Goal: Information Seeking & Learning: Find specific fact

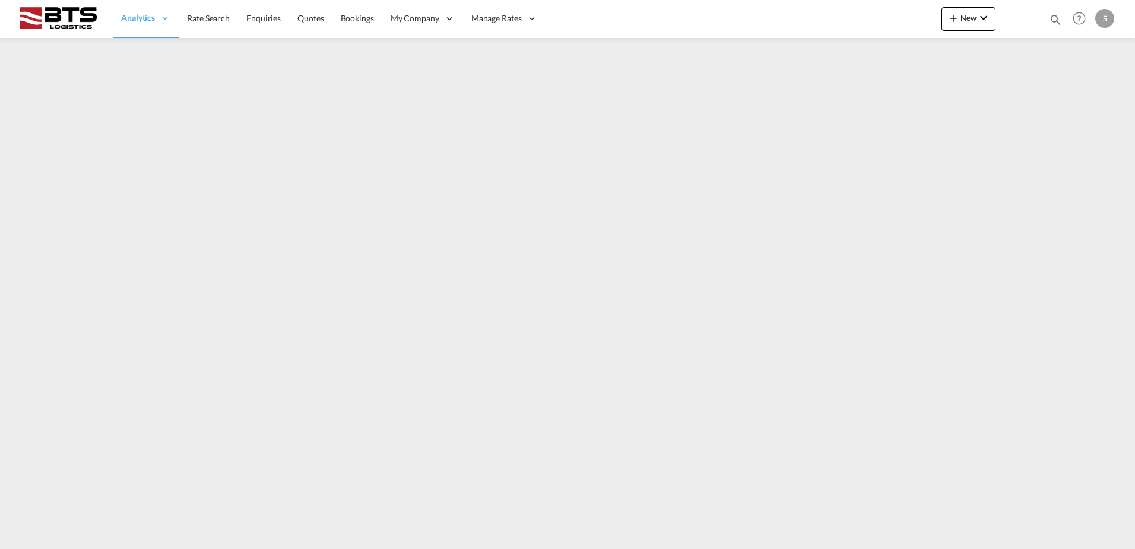
click at [61, 227] on md-content "Analytics Reports Dashboard Rate Search Enquiries Quotes Bookings" at bounding box center [567, 274] width 1135 height 549
click at [198, 19] on span "Rate Search" at bounding box center [208, 18] width 43 height 10
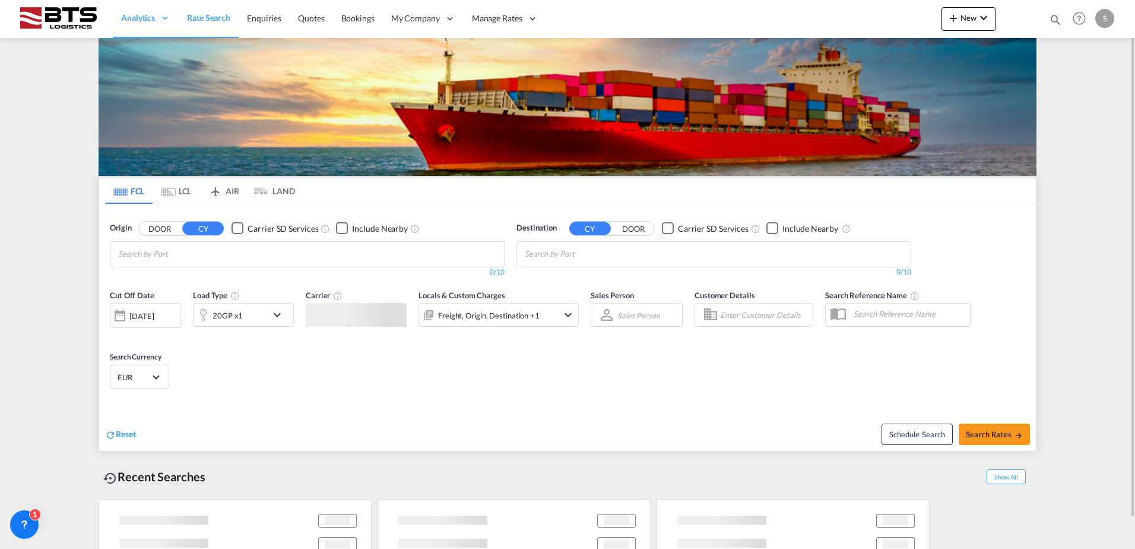
click at [212, 254] on input "Chips input." at bounding box center [174, 254] width 113 height 19
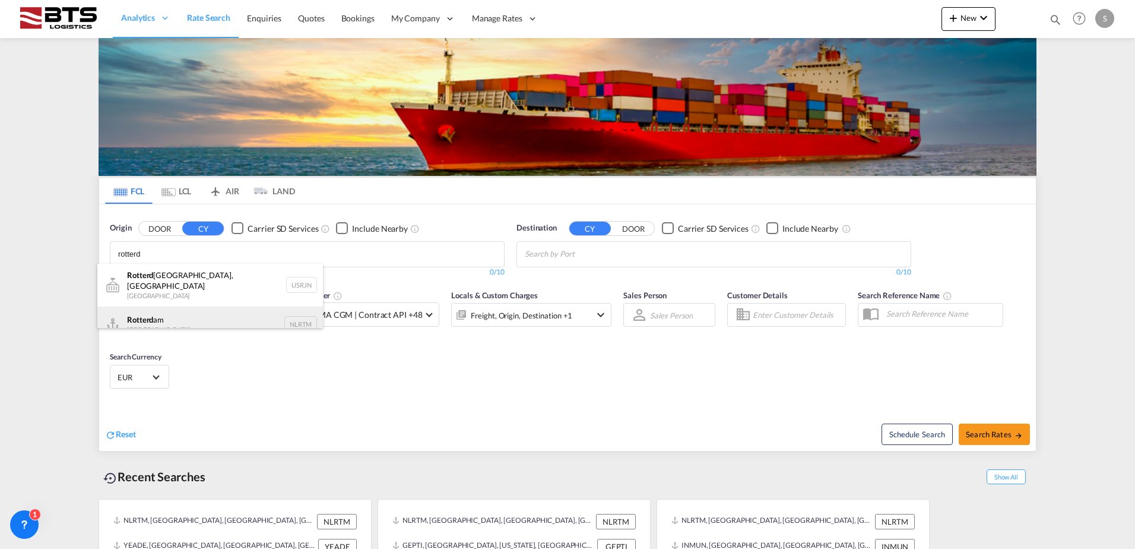
type input "rotterd"
click at [174, 308] on div "Rotterd am [GEOGRAPHIC_DATA] NLRTM" at bounding box center [210, 324] width 226 height 36
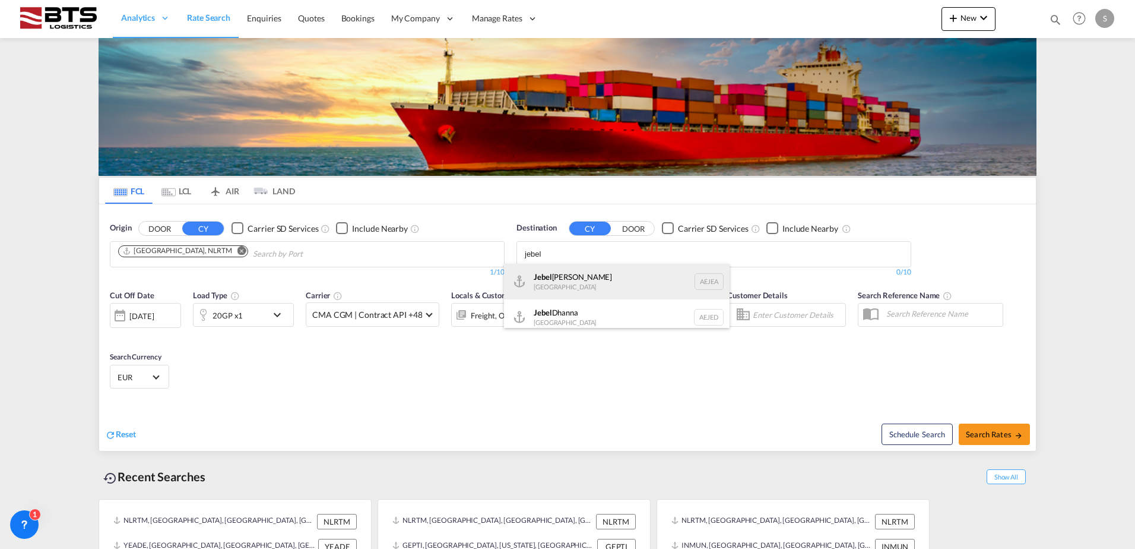
type input "jebel"
click at [586, 284] on div "[GEOGRAPHIC_DATA] [GEOGRAPHIC_DATA]" at bounding box center [617, 282] width 226 height 36
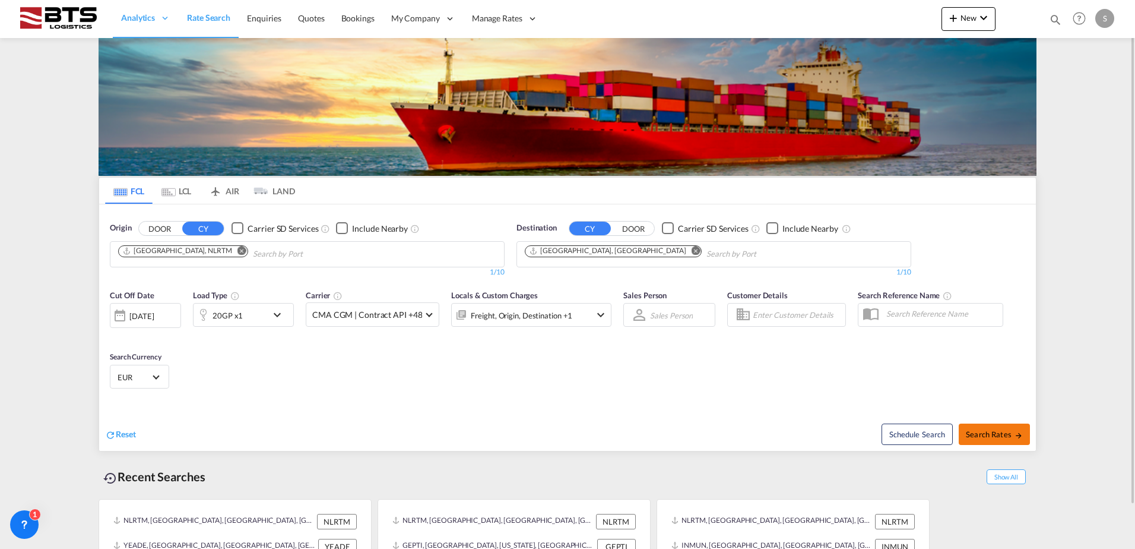
click at [983, 429] on span "Search Rates" at bounding box center [994, 433] width 57 height 9
type input "NLRTM to AEJEA / [DATE]"
